Goal: Task Accomplishment & Management: Use online tool/utility

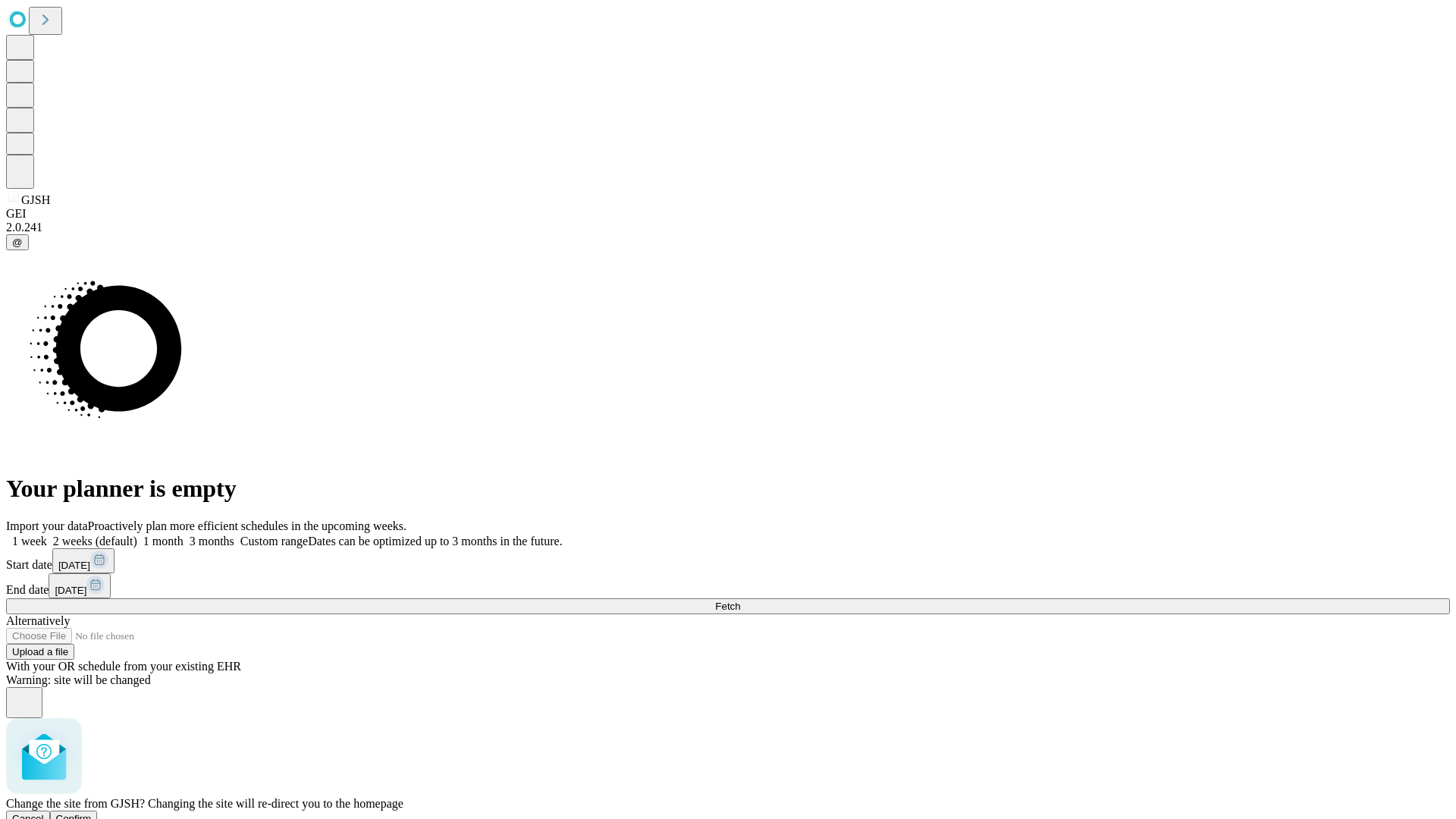
click at [92, 813] on span "Confirm" at bounding box center [74, 818] width 36 height 11
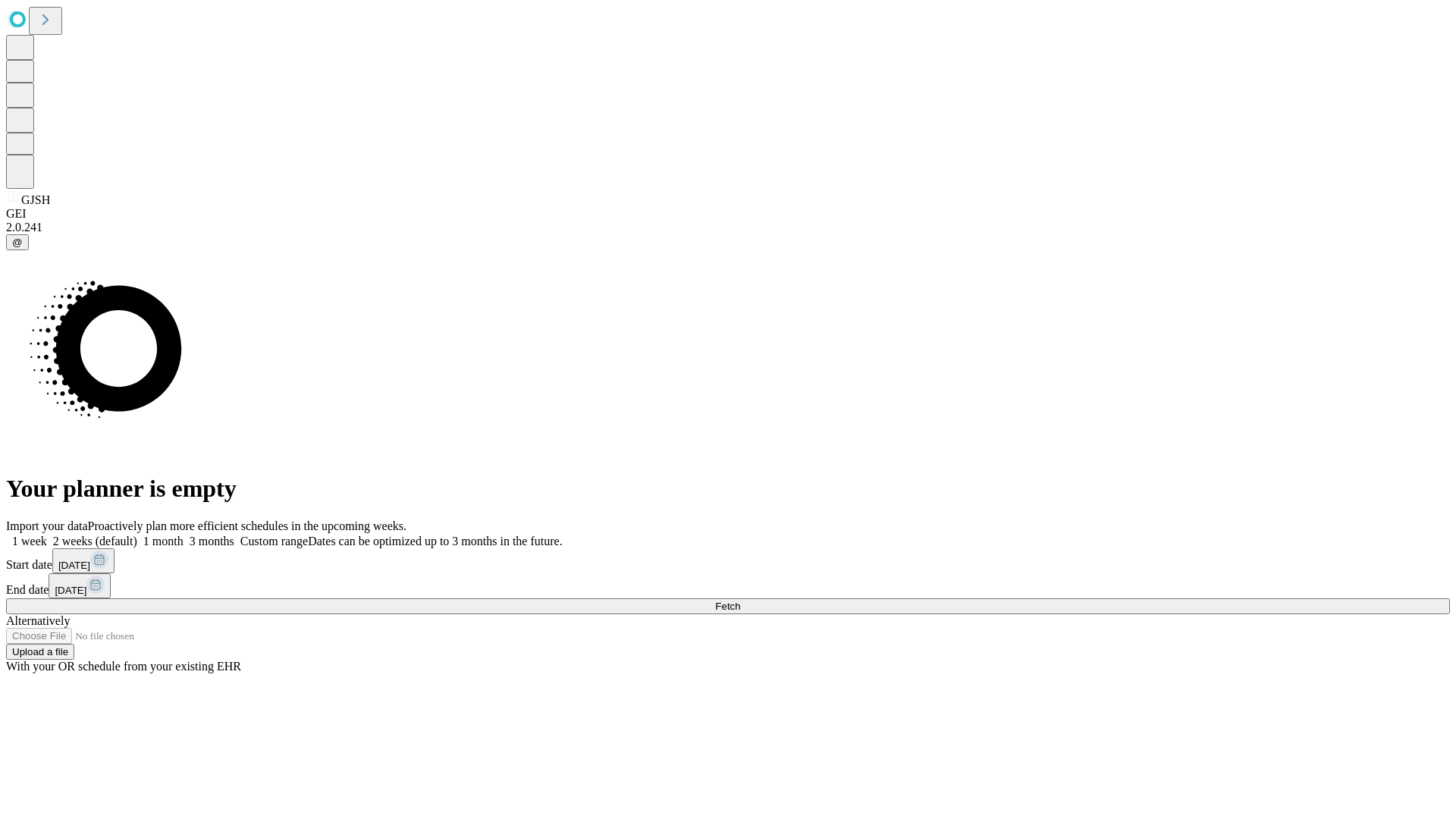
click at [47, 534] on label "1 week" at bounding box center [26, 540] width 41 height 13
click at [740, 601] on span "Fetch" at bounding box center [727, 606] width 25 height 11
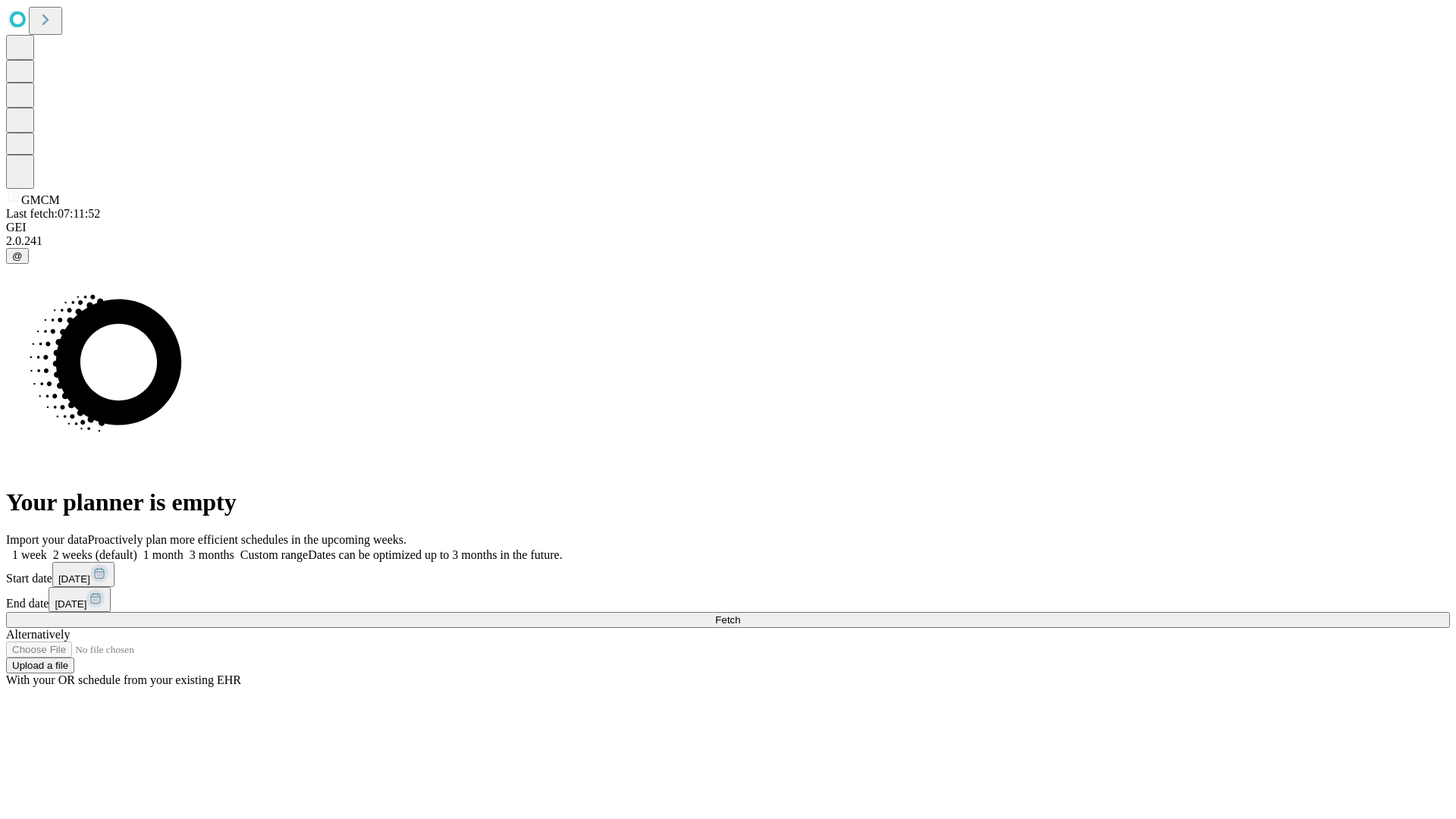
click at [47, 548] on label "1 week" at bounding box center [26, 554] width 41 height 13
click at [740, 614] on span "Fetch" at bounding box center [727, 619] width 25 height 11
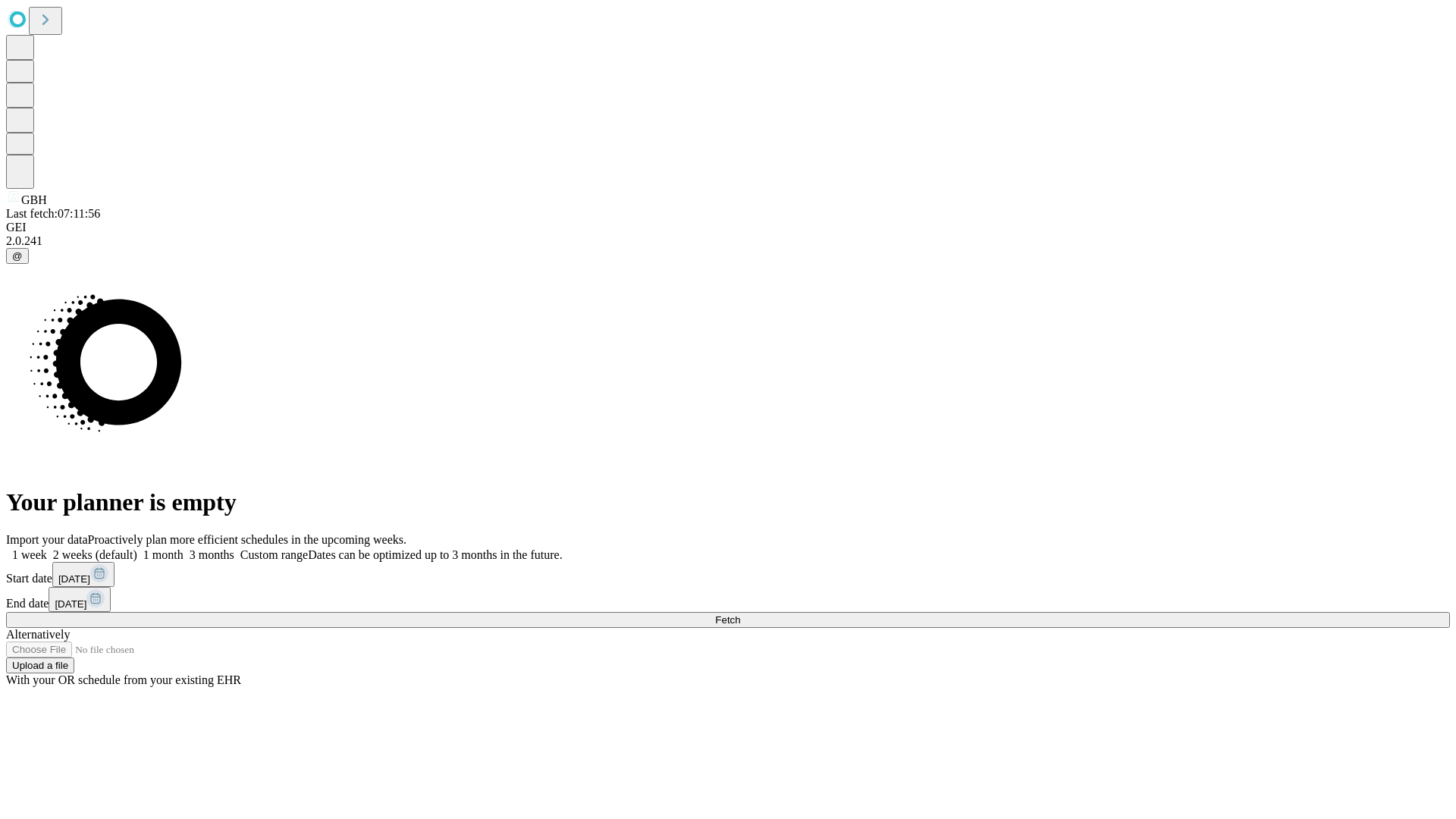
click at [47, 548] on label "1 week" at bounding box center [26, 554] width 41 height 13
click at [740, 614] on span "Fetch" at bounding box center [727, 619] width 25 height 11
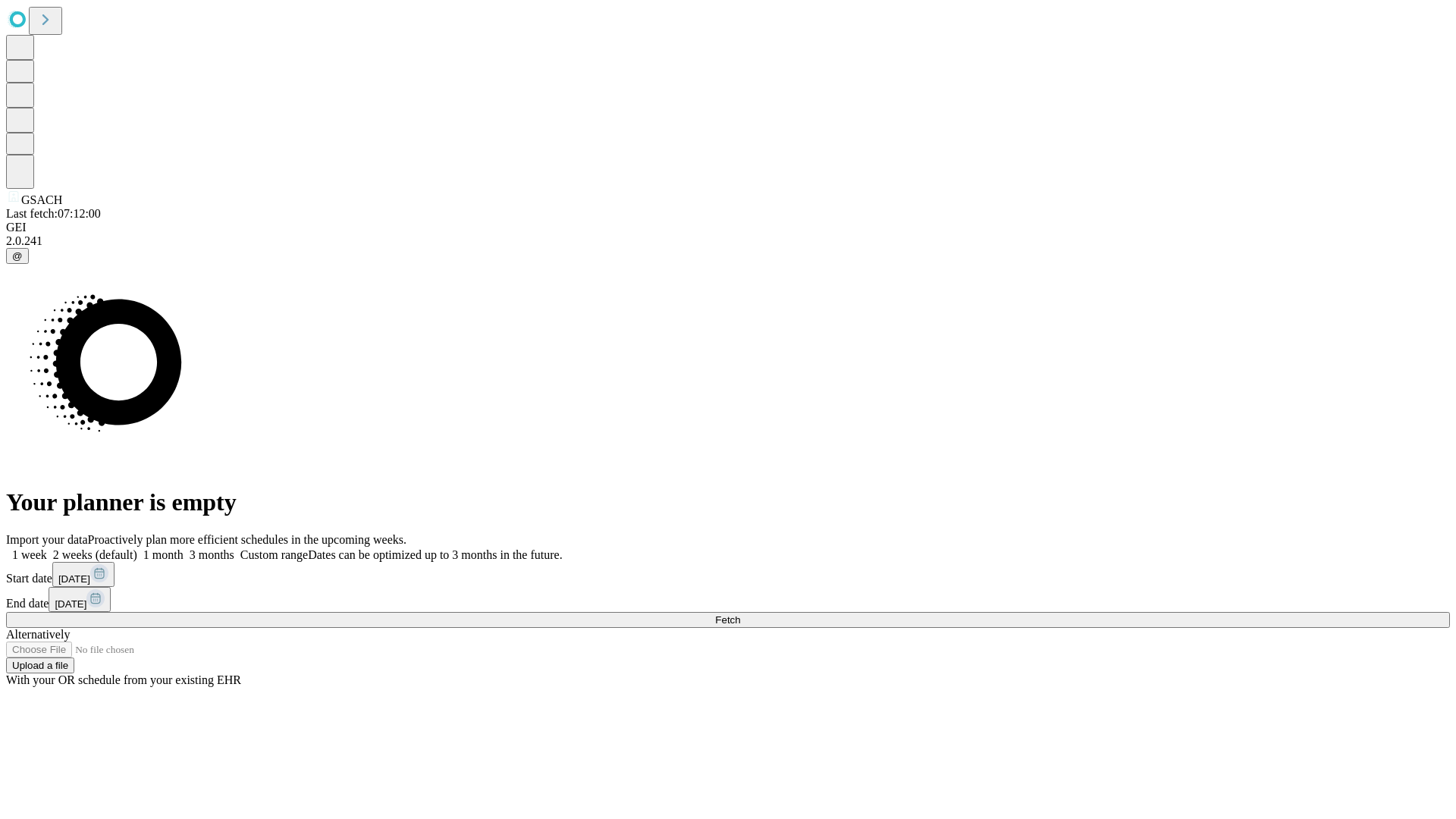
click at [47, 548] on label "1 week" at bounding box center [26, 554] width 41 height 13
click at [740, 614] on span "Fetch" at bounding box center [727, 619] width 25 height 11
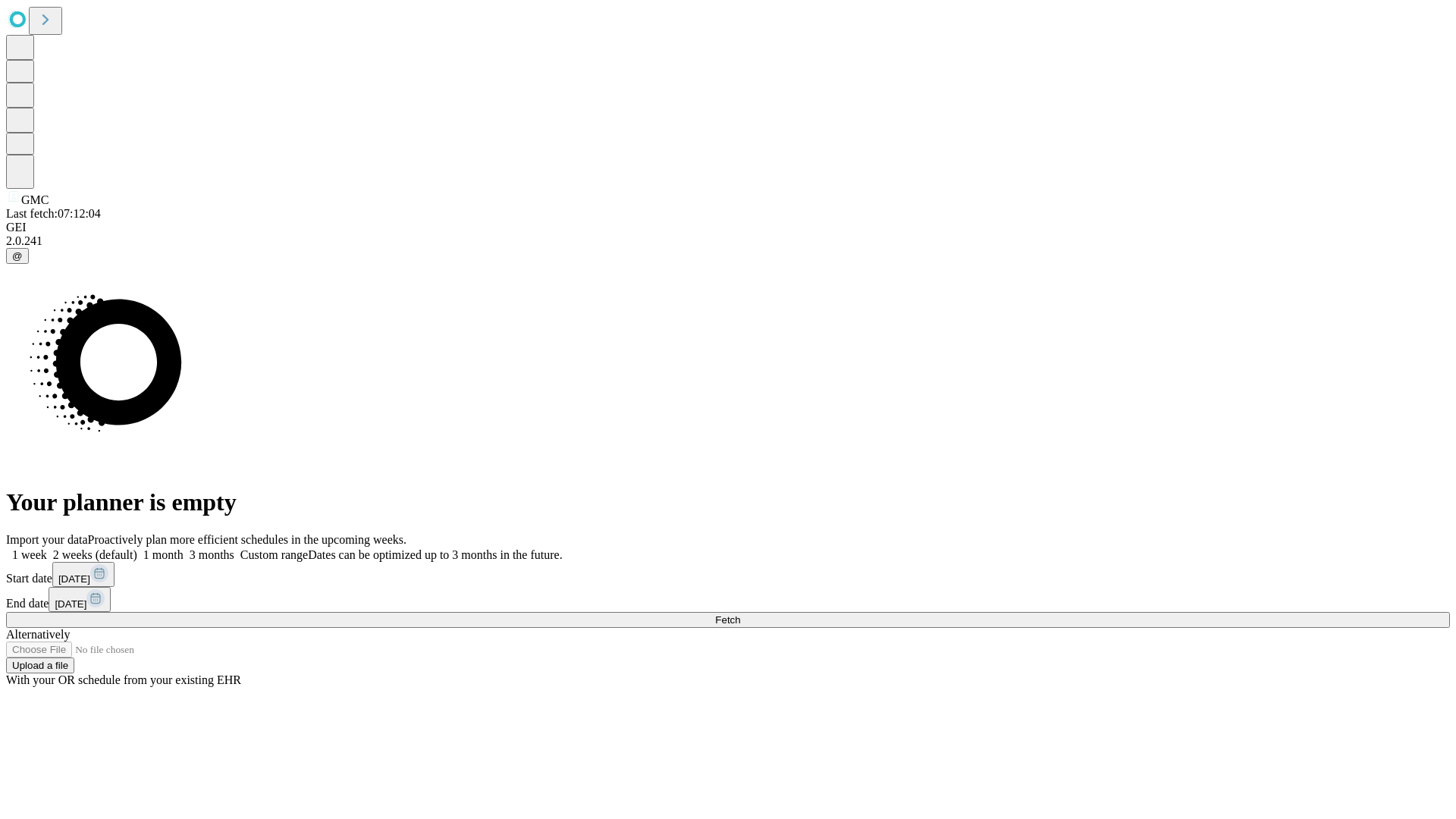
click at [47, 548] on label "1 week" at bounding box center [26, 554] width 41 height 13
click at [740, 614] on span "Fetch" at bounding box center [727, 619] width 25 height 11
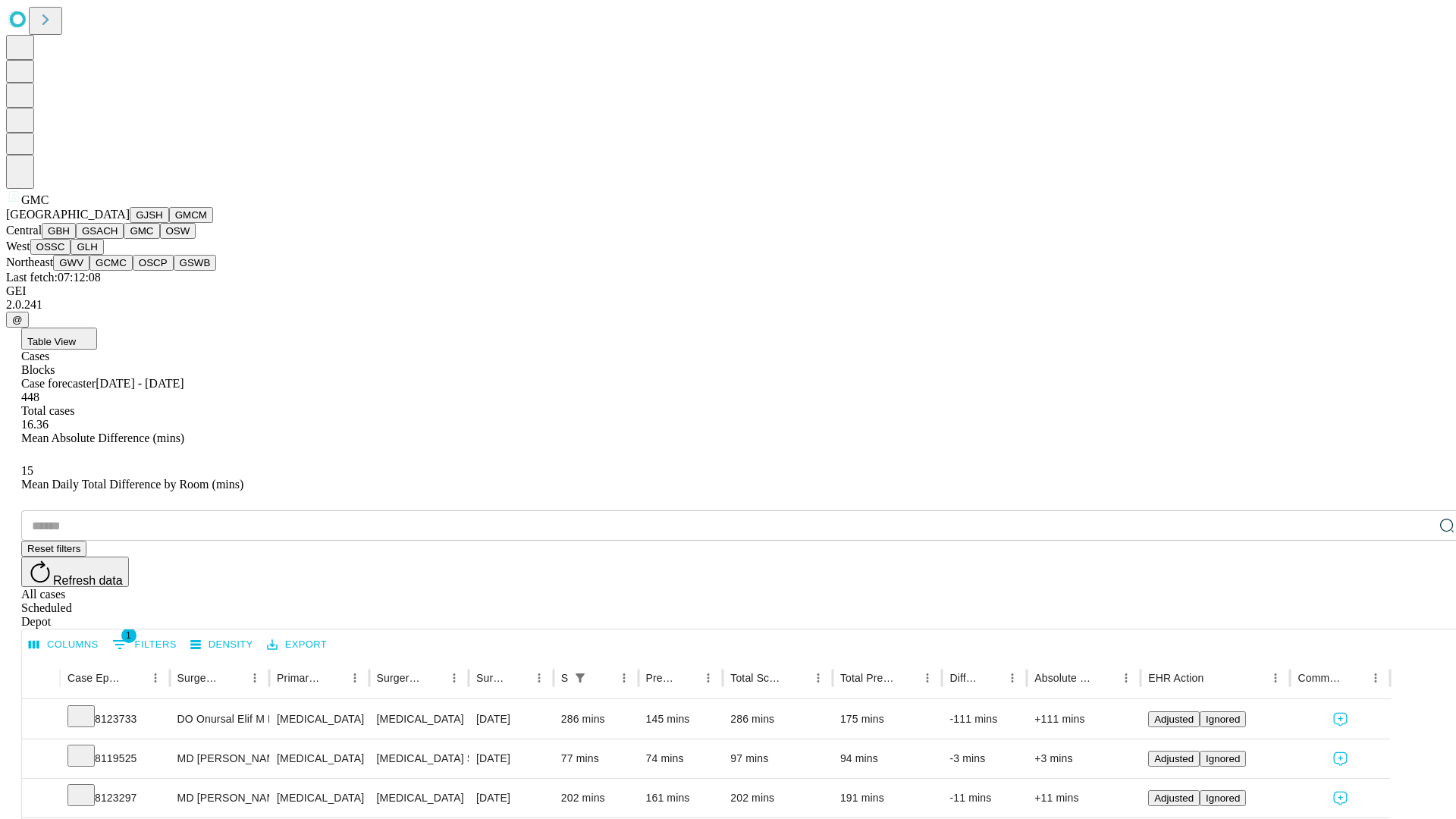
click at [160, 239] on button "OSW" at bounding box center [178, 231] width 37 height 16
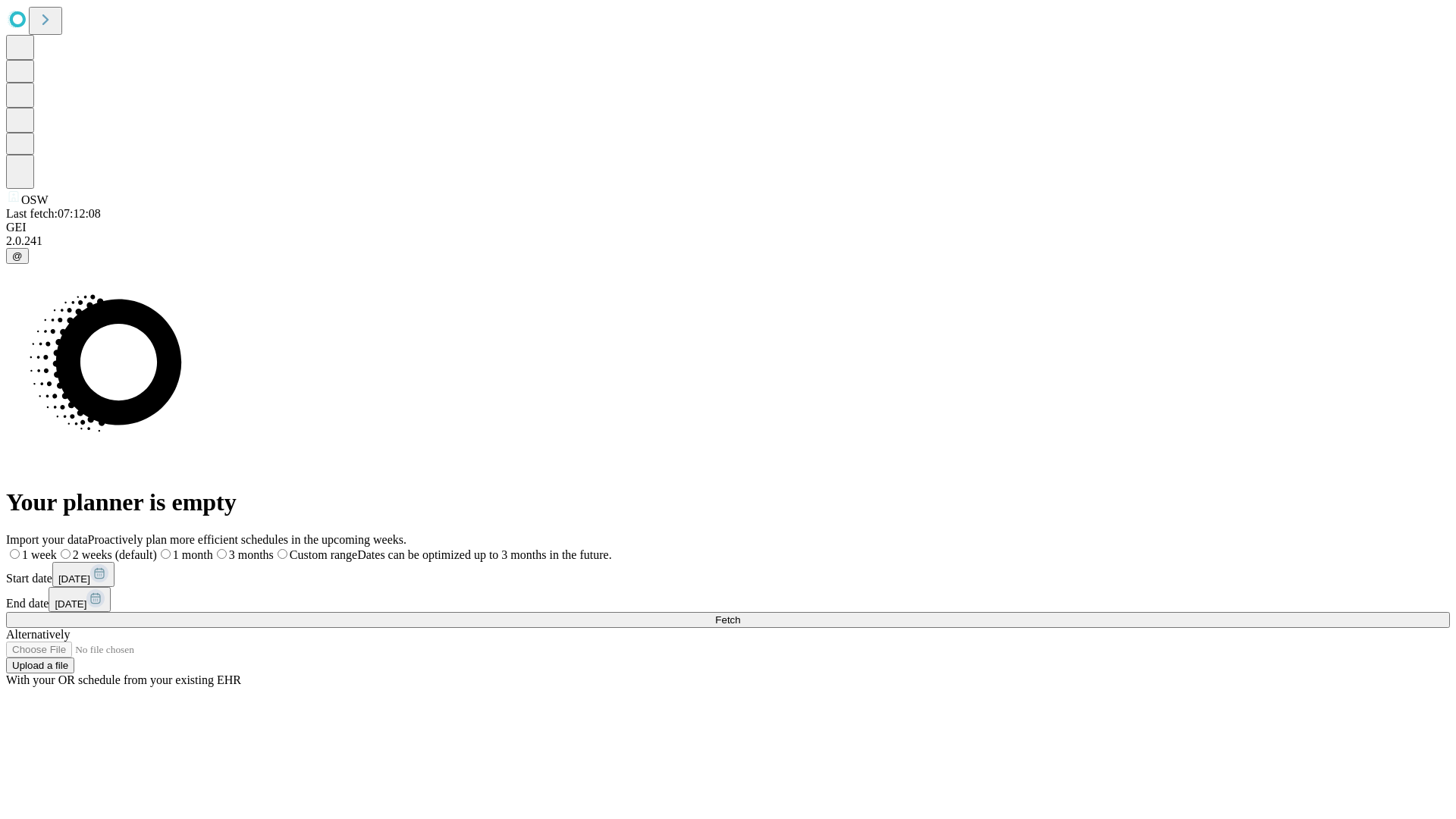
click at [57, 548] on label "1 week" at bounding box center [31, 554] width 51 height 13
click at [740, 614] on span "Fetch" at bounding box center [727, 619] width 25 height 11
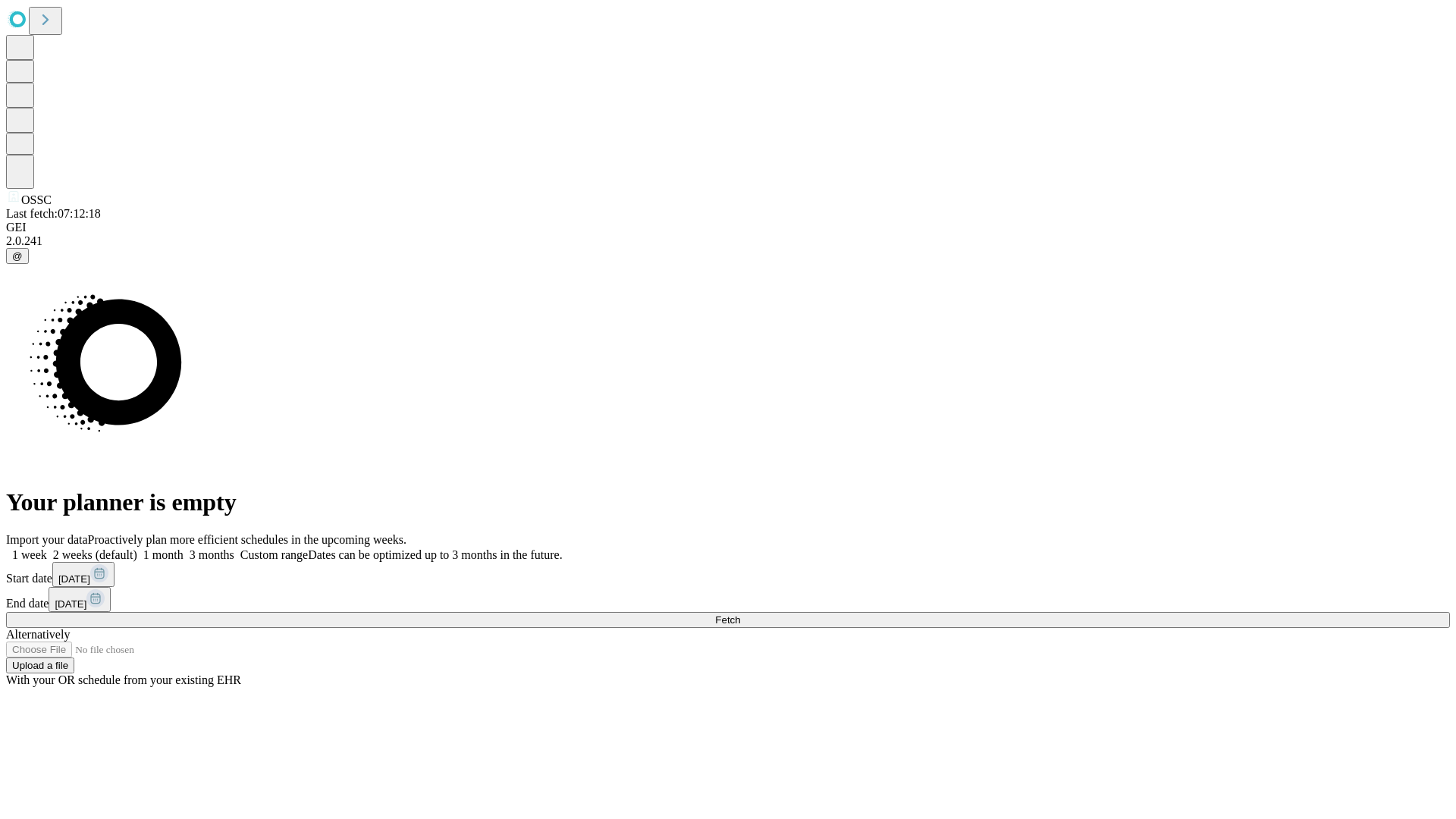
click at [47, 548] on label "1 week" at bounding box center [26, 554] width 41 height 13
click at [740, 614] on span "Fetch" at bounding box center [727, 619] width 25 height 11
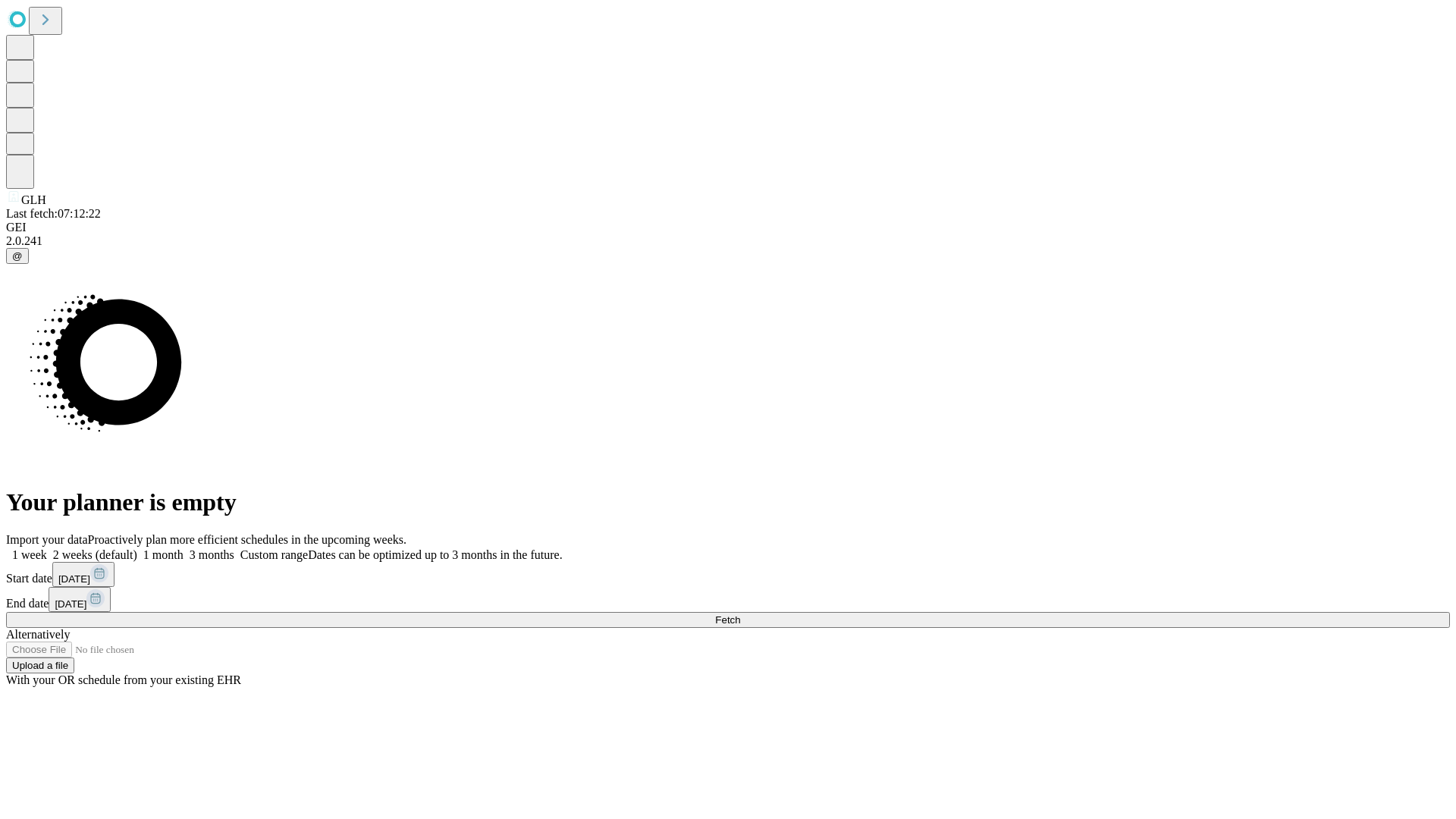
click at [47, 548] on label "1 week" at bounding box center [26, 554] width 41 height 13
click at [740, 614] on span "Fetch" at bounding box center [727, 619] width 25 height 11
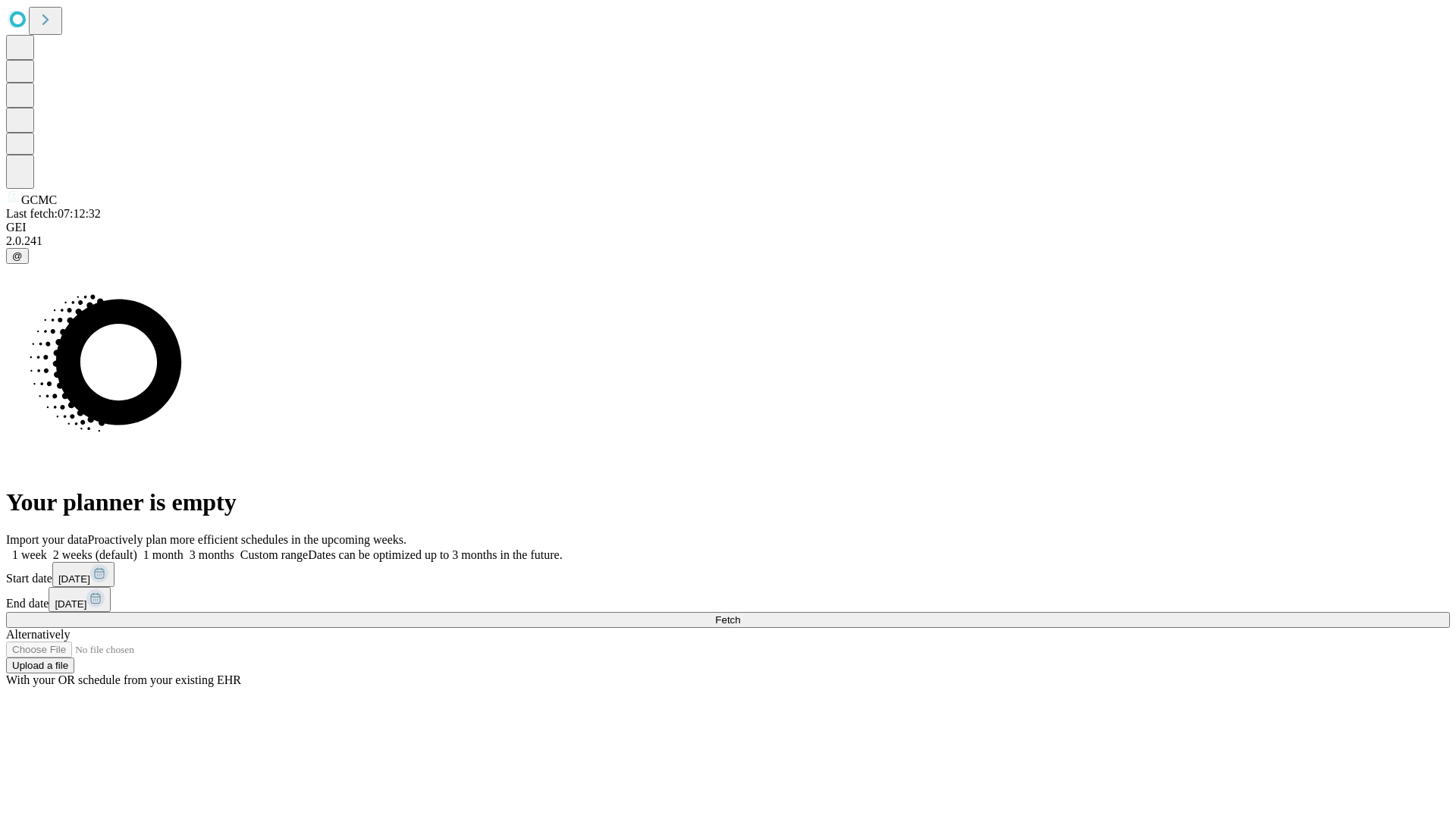
click at [47, 548] on label "1 week" at bounding box center [26, 554] width 41 height 13
click at [740, 614] on span "Fetch" at bounding box center [727, 619] width 25 height 11
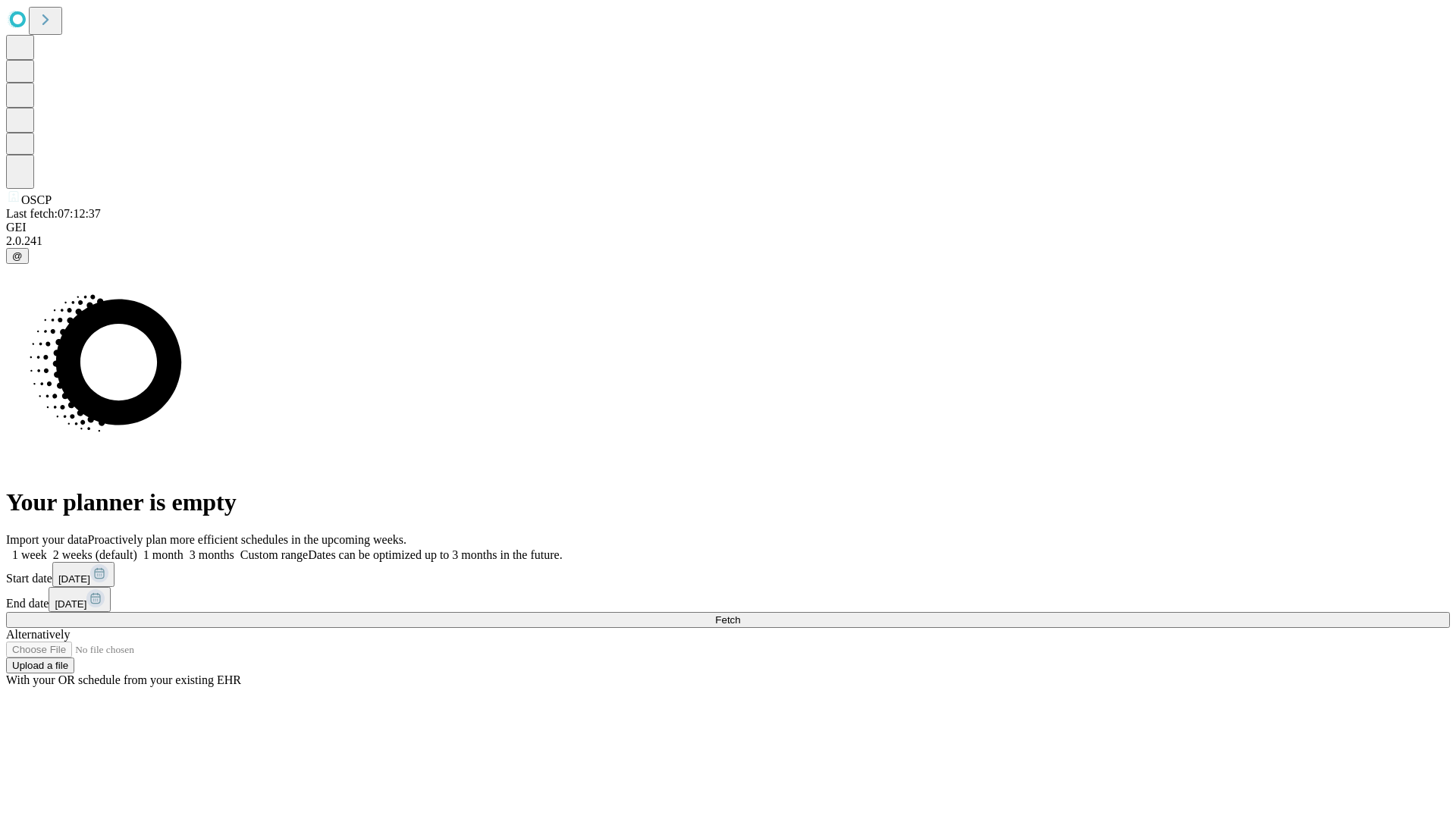
click at [47, 548] on label "1 week" at bounding box center [26, 554] width 41 height 13
click at [740, 614] on span "Fetch" at bounding box center [727, 619] width 25 height 11
